Goal: Navigation & Orientation: Find specific page/section

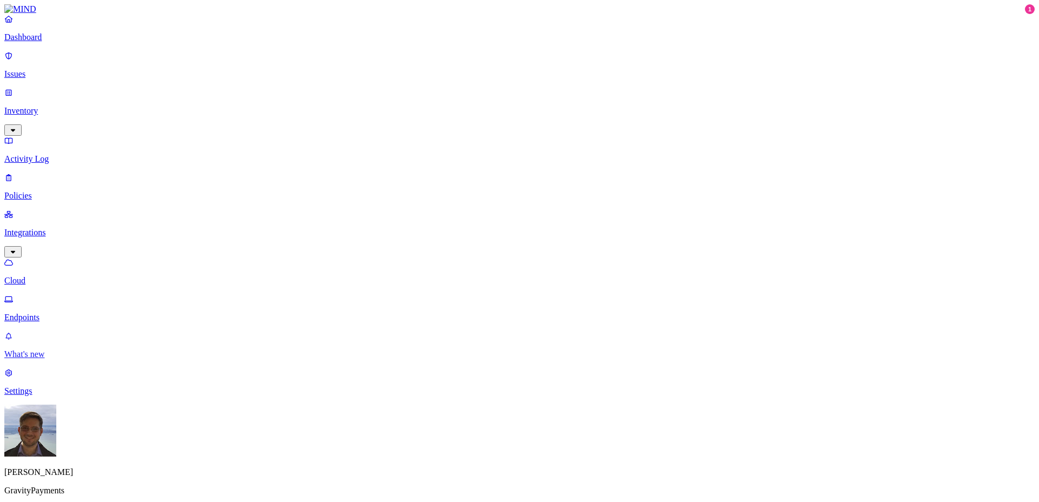
click at [67, 359] on p "What's new" at bounding box center [519, 355] width 1030 height 10
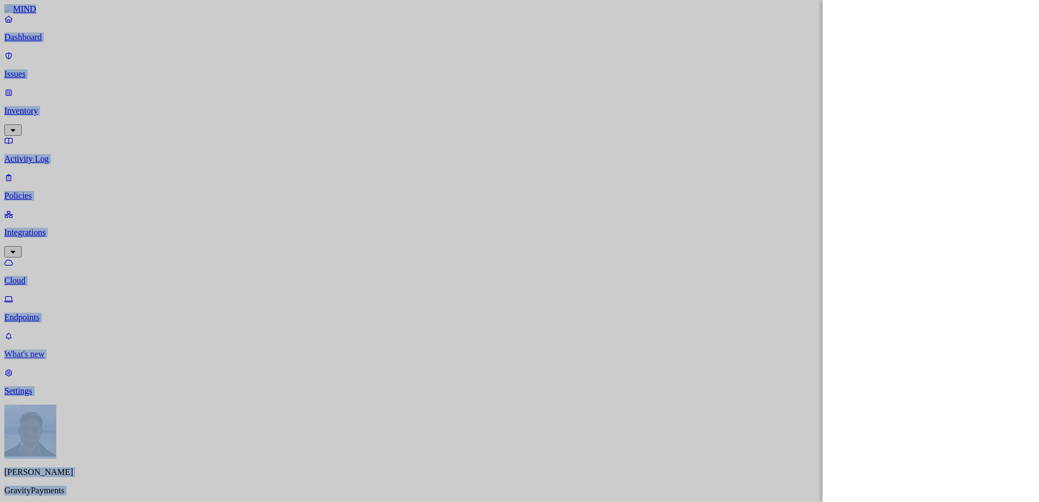
click at [67, 435] on div at bounding box center [519, 251] width 1039 height 502
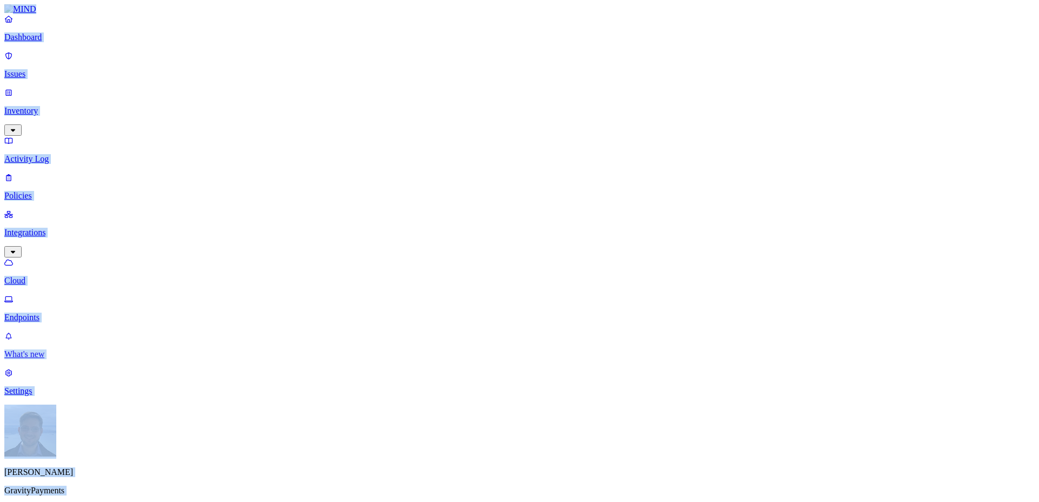
click at [67, 359] on p "What's new" at bounding box center [519, 355] width 1030 height 10
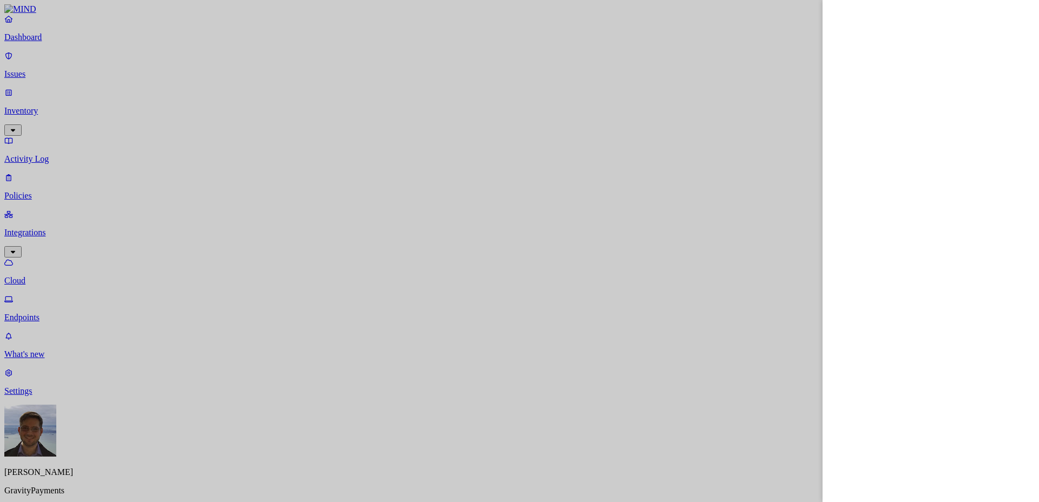
click at [679, 235] on div at bounding box center [519, 251] width 1039 height 502
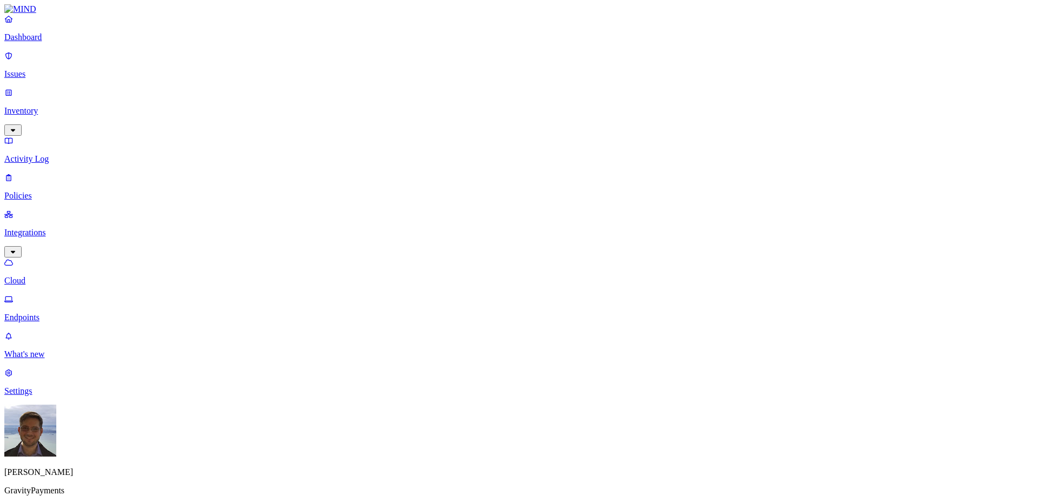
click at [68, 106] on p "Inventory" at bounding box center [519, 111] width 1030 height 10
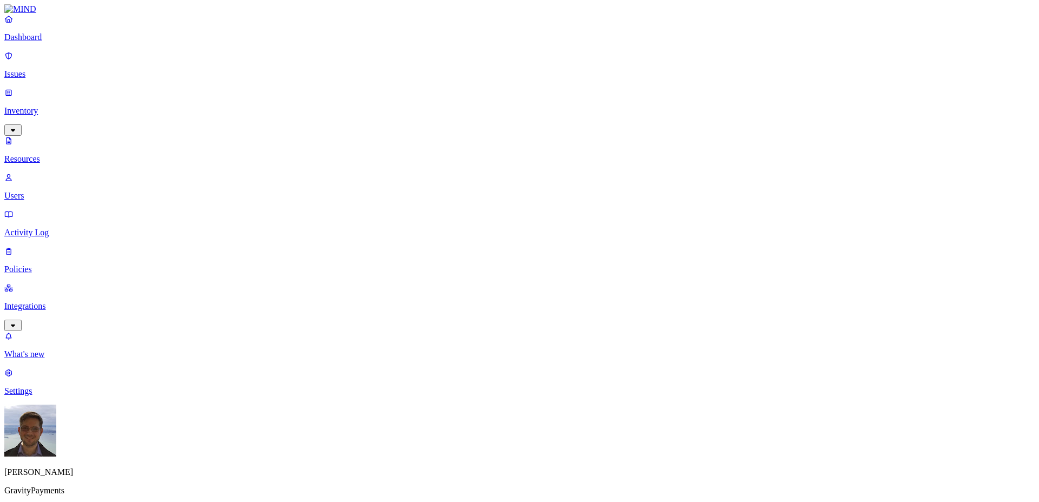
click at [47, 69] on p "Issues" at bounding box center [519, 74] width 1030 height 10
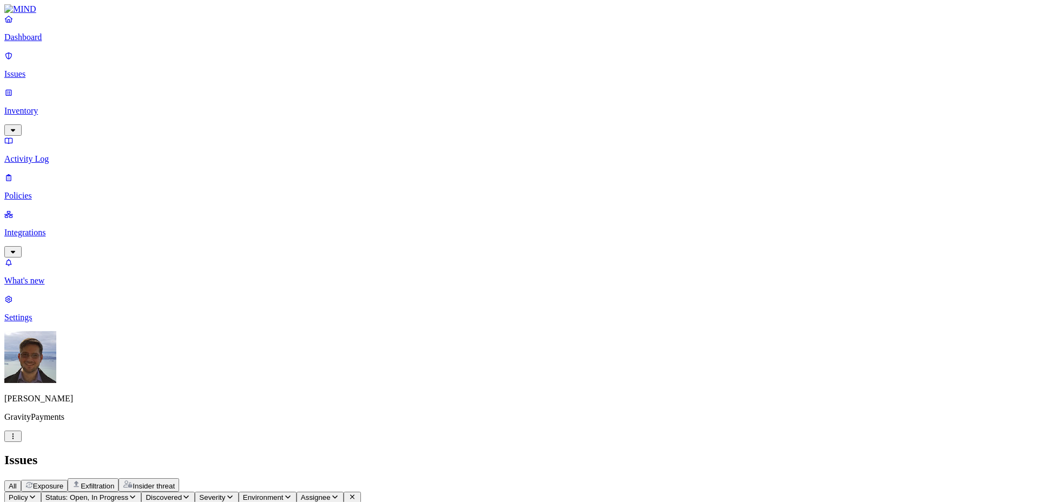
click at [50, 42] on link "Dashboard" at bounding box center [519, 28] width 1030 height 28
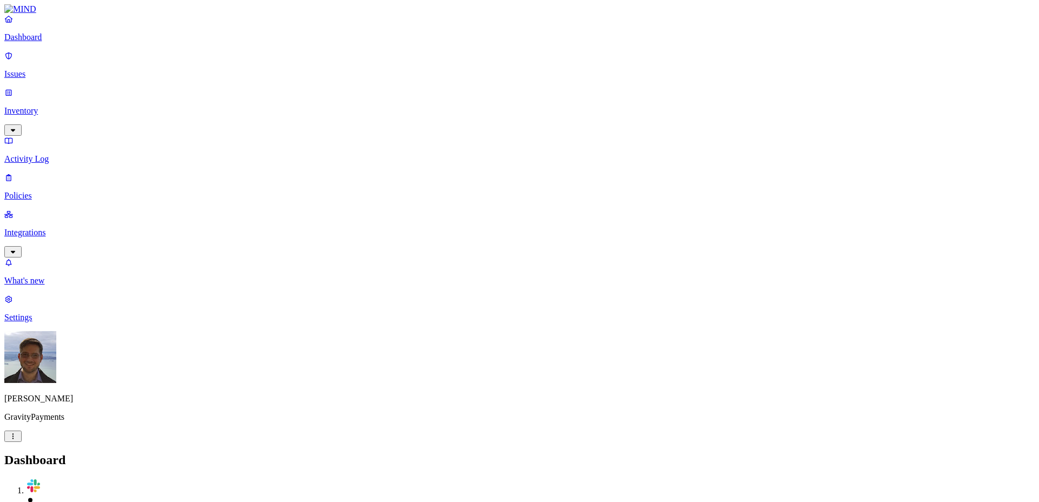
click at [50, 69] on p "Issues" at bounding box center [519, 74] width 1030 height 10
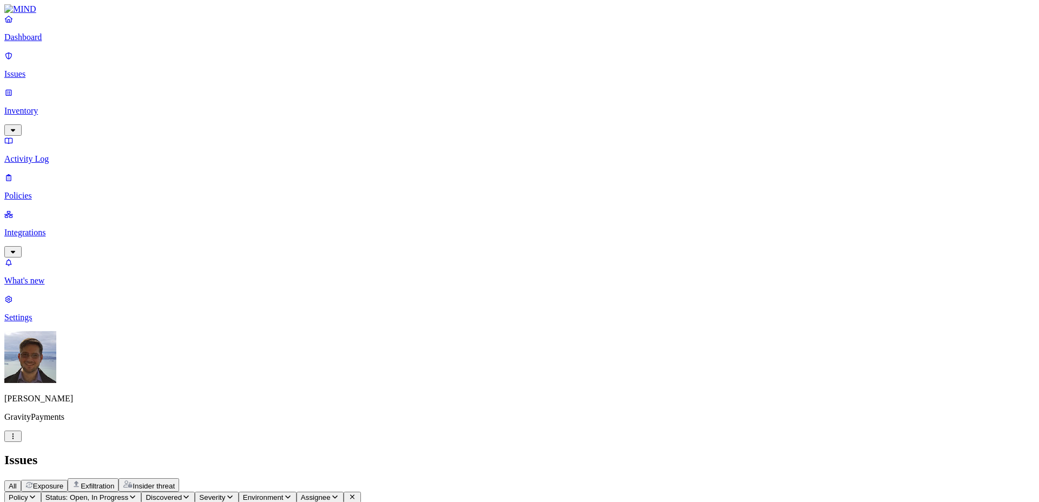
click at [52, 191] on p "Policies" at bounding box center [519, 196] width 1030 height 10
click at [53, 209] on link "Integrations" at bounding box center [519, 232] width 1030 height 47
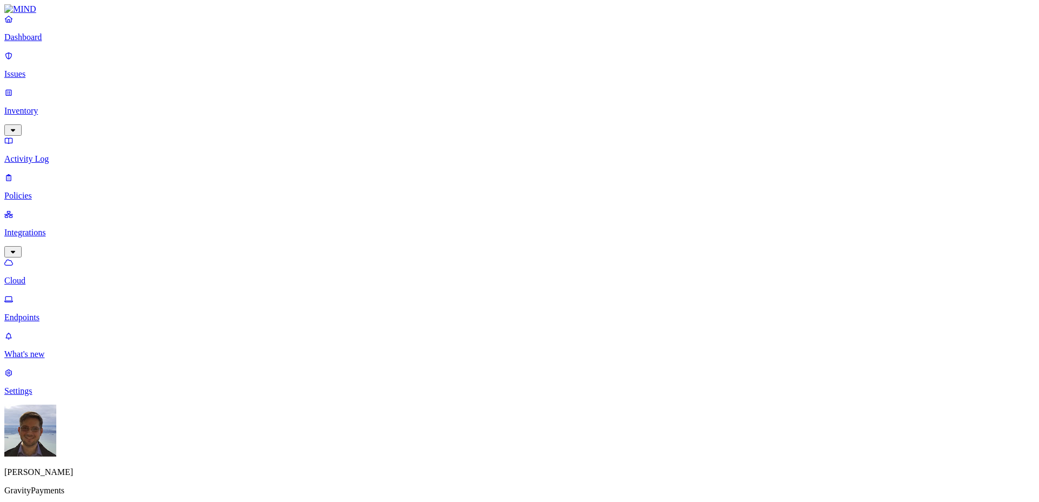
click at [49, 313] on p "Endpoints" at bounding box center [519, 318] width 1030 height 10
click at [46, 191] on p "Policies" at bounding box center [519, 196] width 1030 height 10
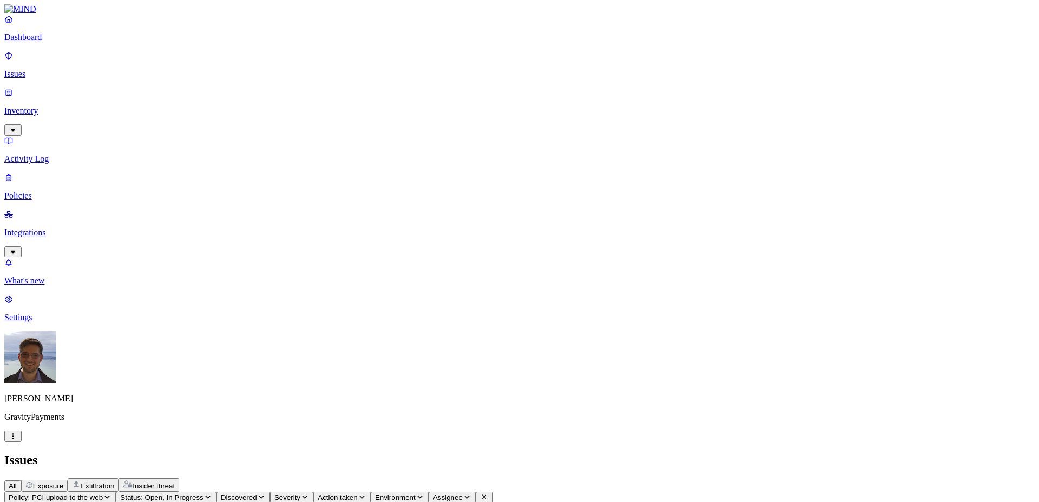
click at [57, 69] on p "Issues" at bounding box center [519, 74] width 1030 height 10
click at [56, 96] on div "Dashboard Issues Inventory Activity Log Policies Integrations" at bounding box center [519, 136] width 1030 height 244
click at [56, 95] on link "Inventory" at bounding box center [519, 111] width 1030 height 47
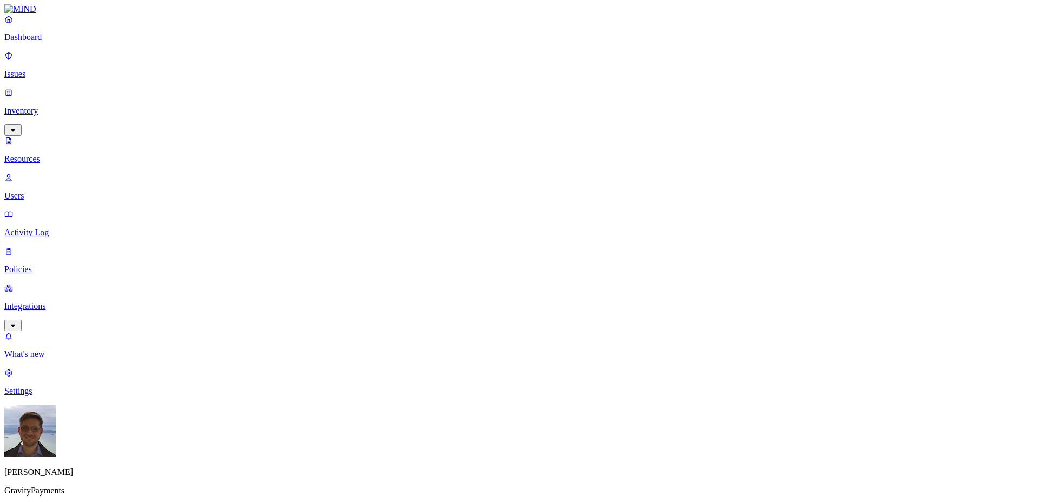
click at [52, 228] on p "Activity Log" at bounding box center [519, 233] width 1030 height 10
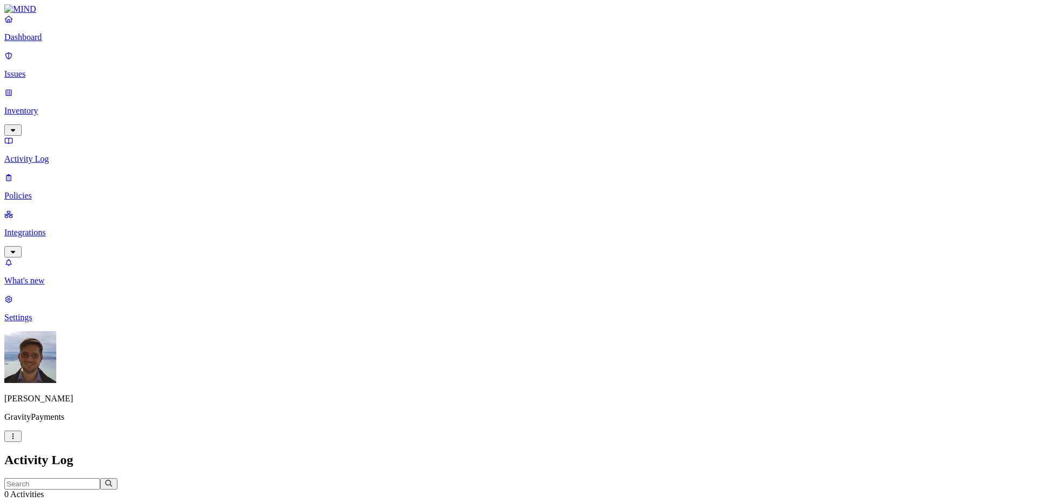
click at [52, 191] on p "Policies" at bounding box center [519, 196] width 1030 height 10
click at [21, 209] on link "Integrations" at bounding box center [519, 232] width 1030 height 47
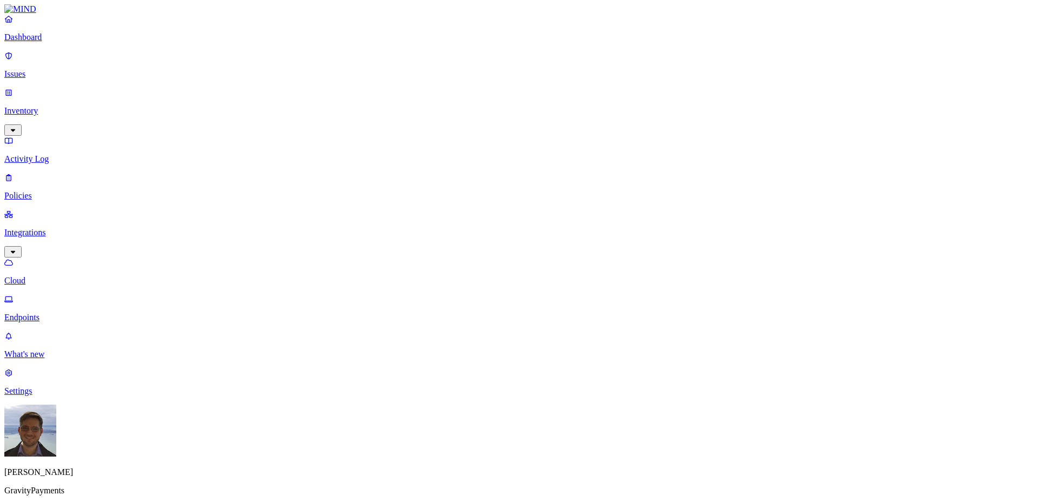
click at [54, 294] on link "Endpoints" at bounding box center [519, 308] width 1030 height 28
click at [50, 276] on p "Cloud" at bounding box center [519, 281] width 1030 height 10
click at [47, 42] on p "Dashboard" at bounding box center [519, 37] width 1030 height 10
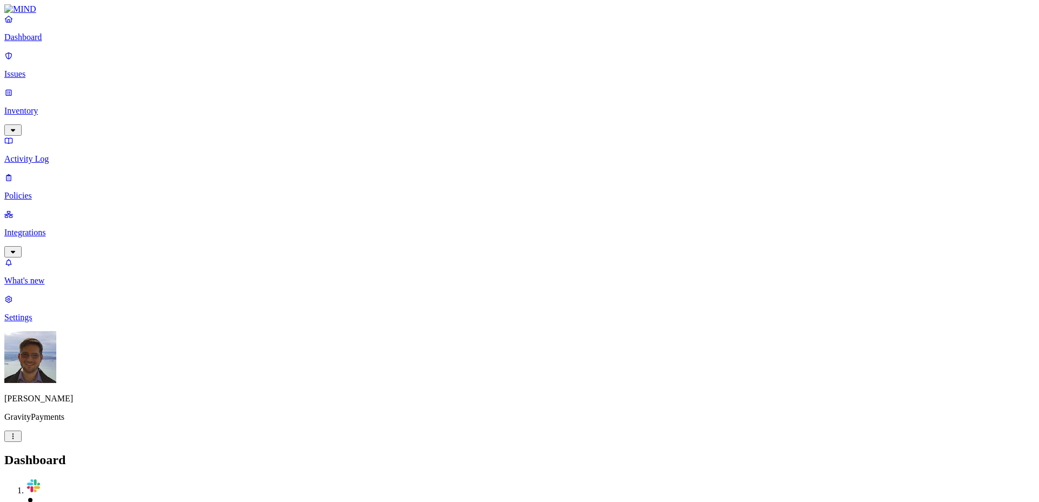
click at [31, 323] on p "Settings" at bounding box center [519, 318] width 1030 height 10
click at [162, 479] on p "Known entities" at bounding box center [519, 484] width 1030 height 10
click at [162, 497] on p "Notification channels" at bounding box center [519, 502] width 1030 height 10
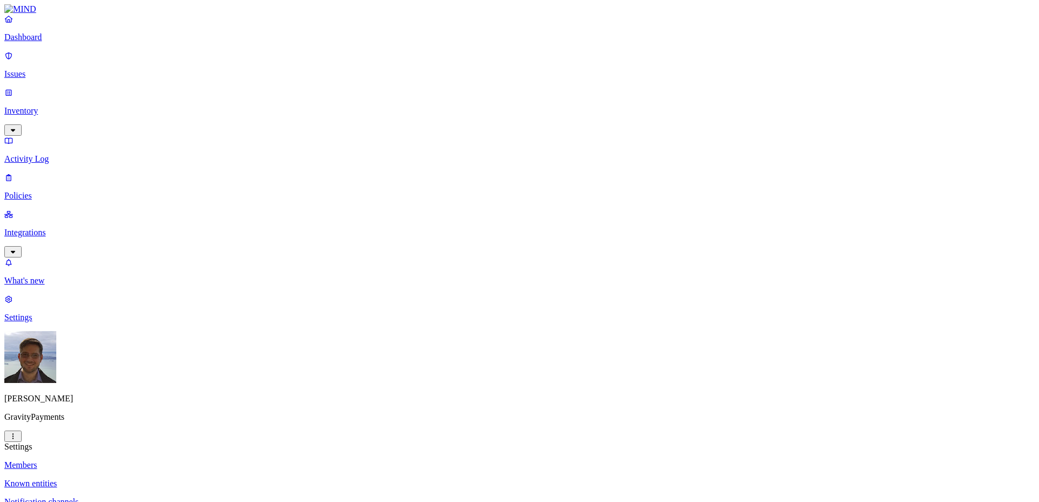
click at [163, 497] on p "Notification channels" at bounding box center [519, 502] width 1030 height 10
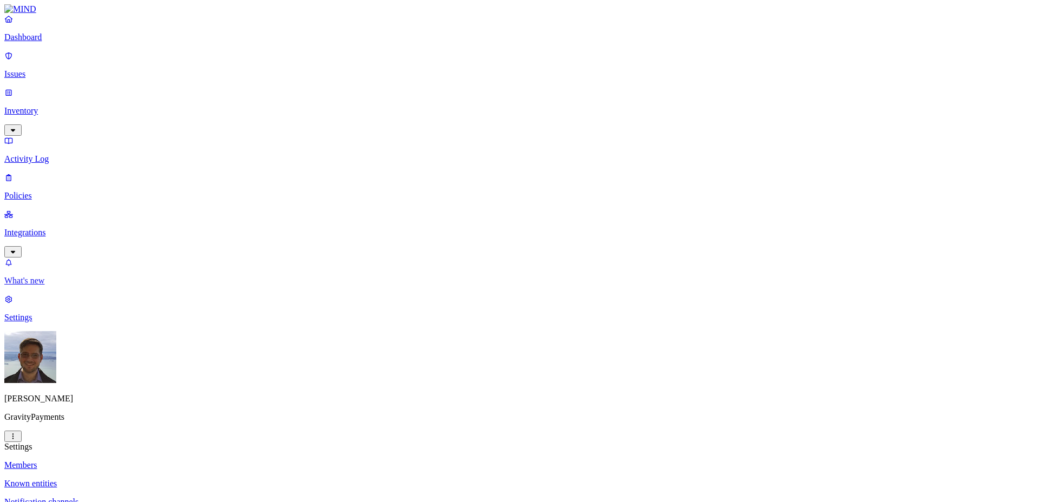
click at [56, 286] on p "What's new" at bounding box center [519, 281] width 1030 height 10
click at [62, 323] on nav "Dashboard Issues Inventory Activity Log Policies Integrations What's new 1 Sett…" at bounding box center [519, 168] width 1030 height 308
click at [60, 404] on p "[PERSON_NAME]" at bounding box center [519, 399] width 1030 height 10
click at [97, 489] on html "Dashboard Issues Inventory Activity Log Policies Integrations What's new 1 Sett…" at bounding box center [519, 350] width 1039 height 700
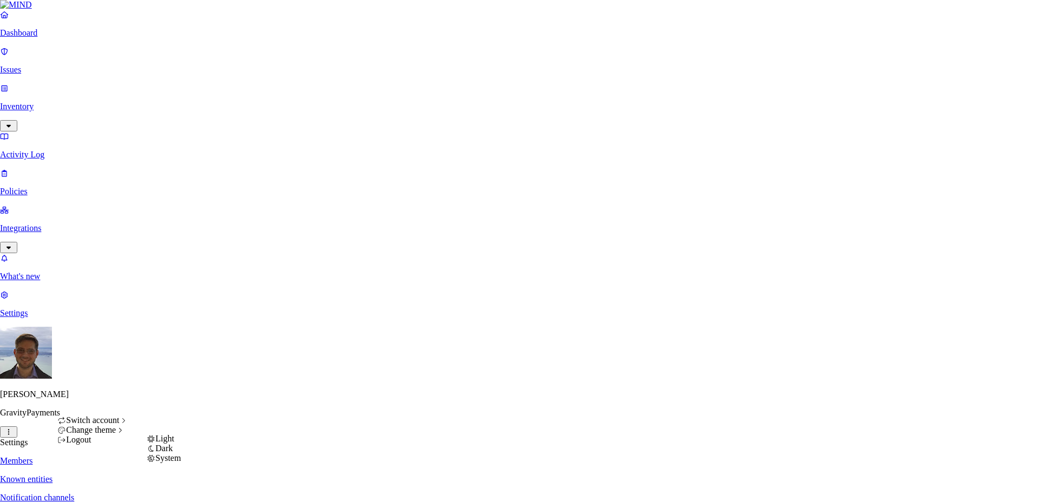
click at [168, 453] on span "Dark" at bounding box center [163, 448] width 17 height 9
click at [99, 488] on html "Dashboard Issues Inventory Activity Log Policies Integrations What's new 1 Sett…" at bounding box center [519, 348] width 1039 height 696
click at [169, 443] on span "Light" at bounding box center [164, 438] width 19 height 9
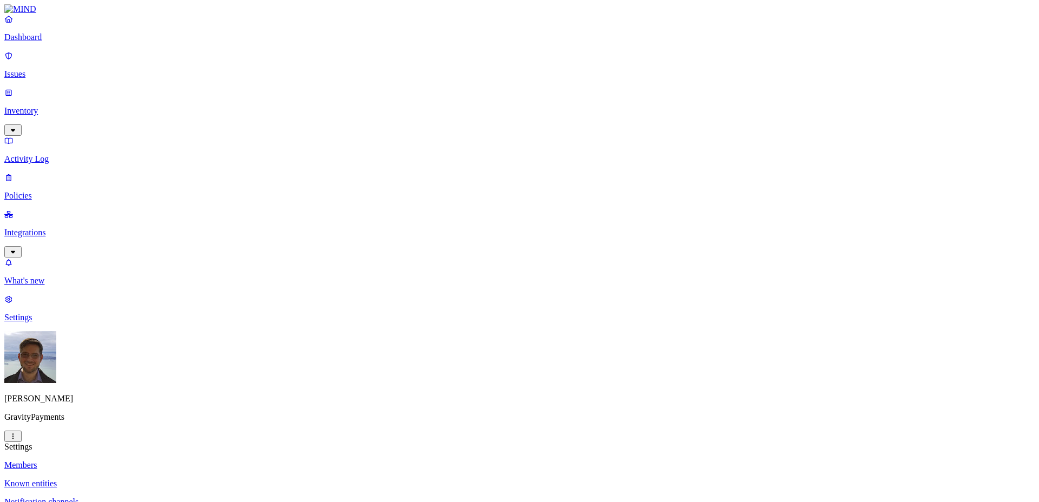
click at [51, 42] on link "Dashboard" at bounding box center [519, 28] width 1030 height 28
click at [54, 106] on p "Inventory" at bounding box center [519, 111] width 1030 height 10
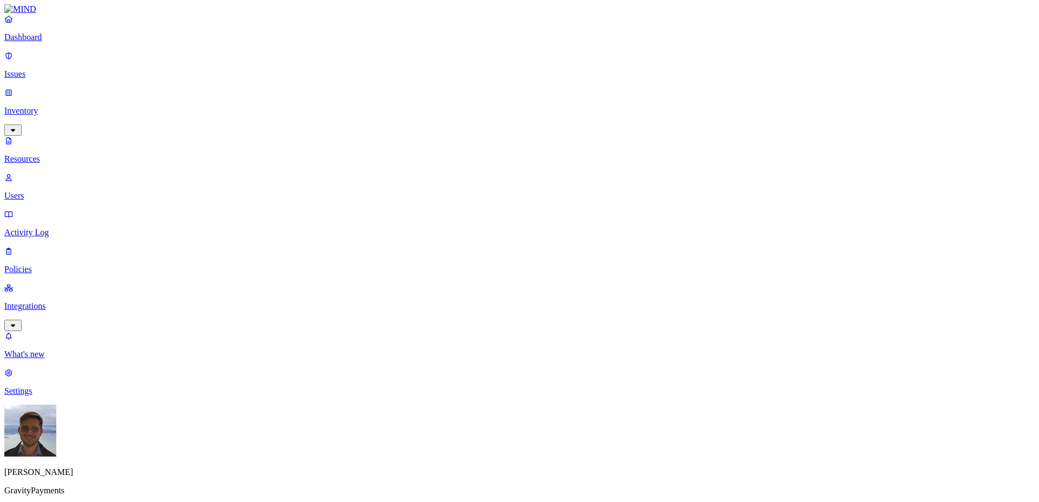
click at [82, 191] on p "Users" at bounding box center [519, 196] width 1030 height 10
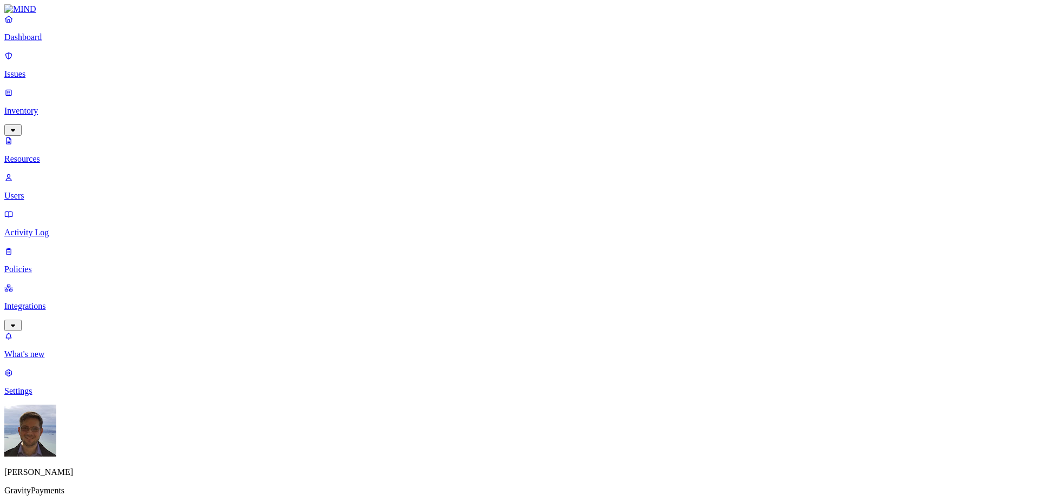
drag, startPoint x: 802, startPoint y: 134, endPoint x: 733, endPoint y: 132, distance: 68.2
drag, startPoint x: 733, startPoint y: 132, endPoint x: 803, endPoint y: 130, distance: 69.8
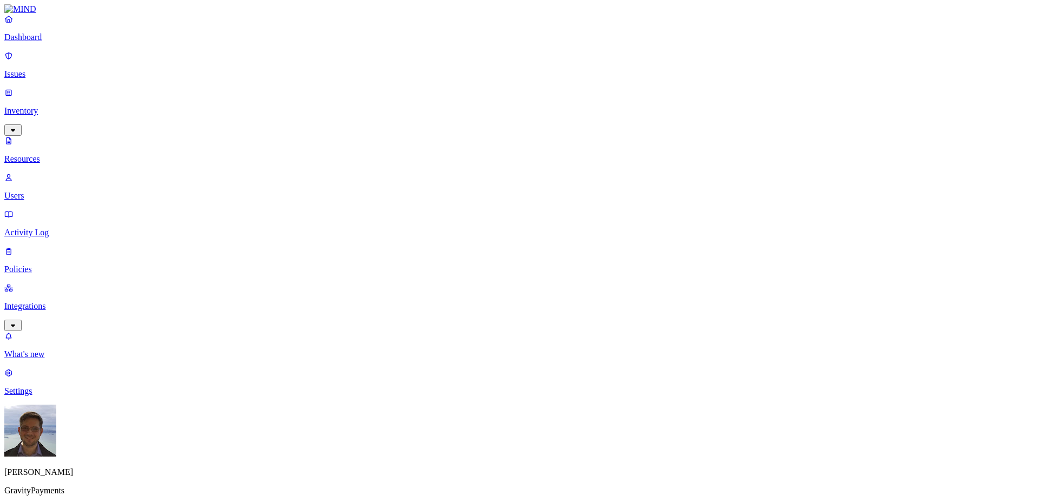
drag, startPoint x: 803, startPoint y: 130, endPoint x: 718, endPoint y: 136, distance: 85.7
drag, startPoint x: 718, startPoint y: 136, endPoint x: 809, endPoint y: 135, distance: 91.5
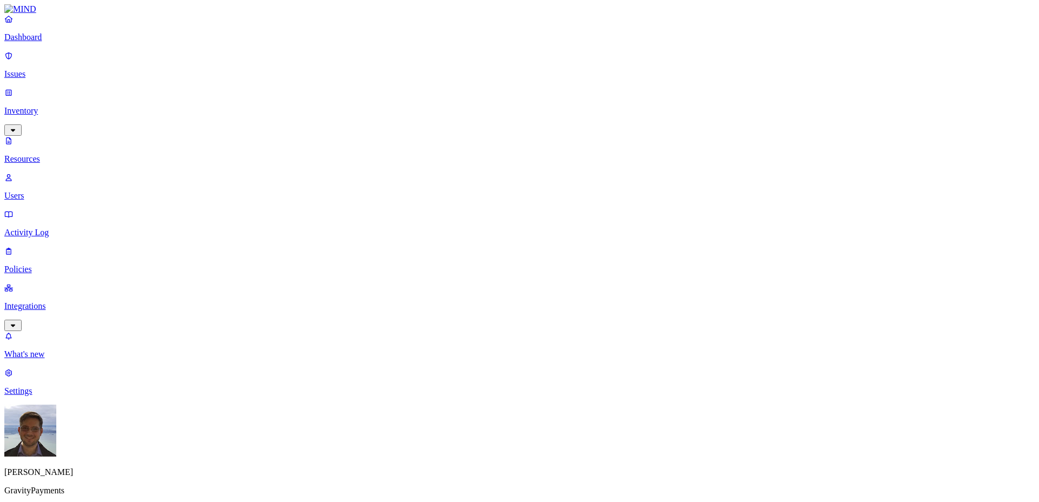
drag, startPoint x: 809, startPoint y: 135, endPoint x: 739, endPoint y: 139, distance: 70.0
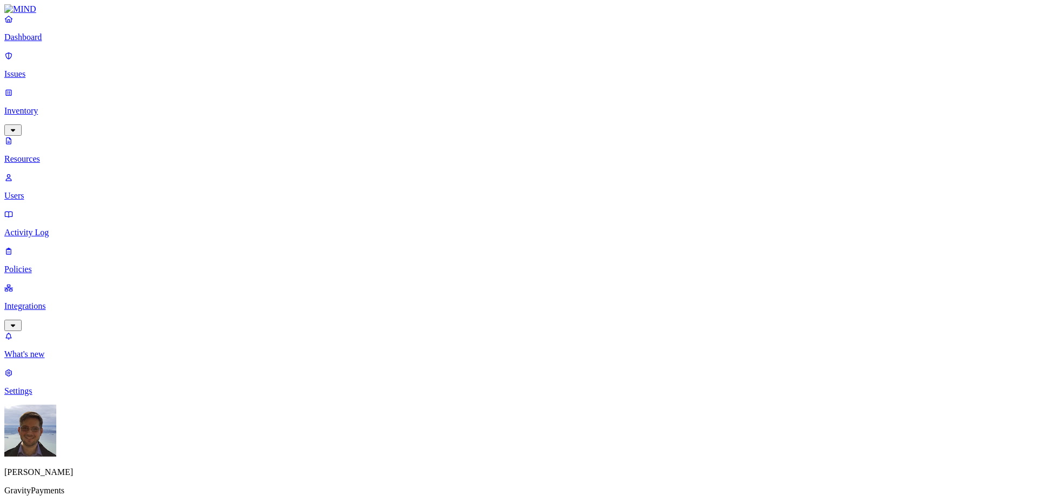
drag, startPoint x: 739, startPoint y: 139, endPoint x: 794, endPoint y: 133, distance: 55.0
drag, startPoint x: 794, startPoint y: 133, endPoint x: 751, endPoint y: 132, distance: 43.3
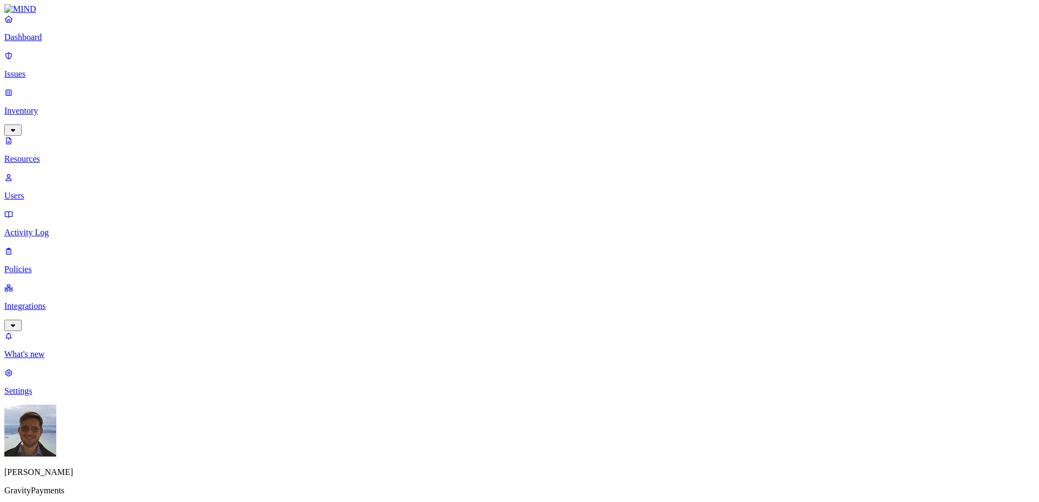
drag, startPoint x: 751, startPoint y: 132, endPoint x: 782, endPoint y: 130, distance: 31.4
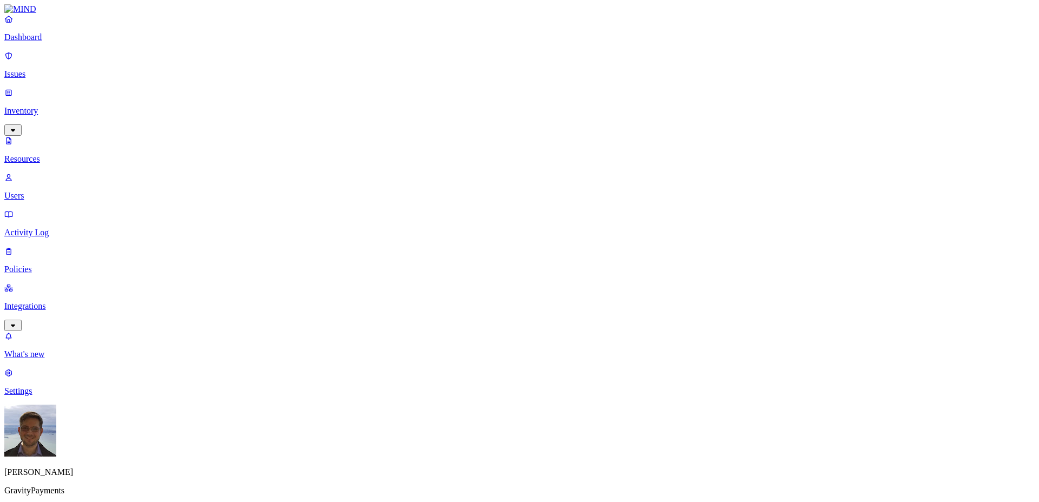
drag, startPoint x: 751, startPoint y: 95, endPoint x: 784, endPoint y: 97, distance: 32.5
drag, startPoint x: 784, startPoint y: 97, endPoint x: 732, endPoint y: 94, distance: 52.0
